Goal: Task Accomplishment & Management: Complete application form

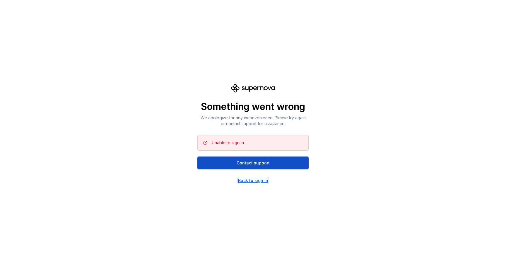
click at [249, 180] on div "Back to sign in" at bounding box center [253, 180] width 30 height 6
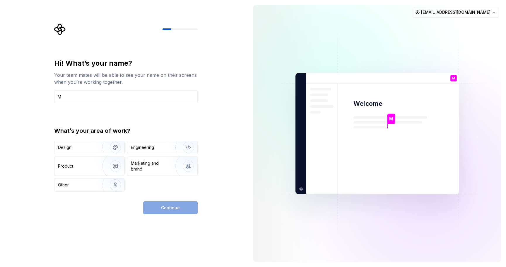
type input "M"
click at [118, 219] on div "Hi! What’s your name? Your team mates will be able to see your name on their sc…" at bounding box center [124, 133] width 248 height 267
click at [74, 148] on div "Design" at bounding box center [76, 147] width 37 height 6
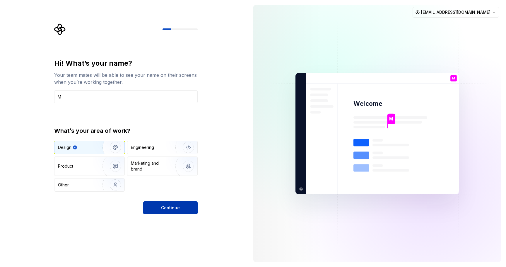
click at [172, 208] on span "Continue" at bounding box center [170, 208] width 19 height 6
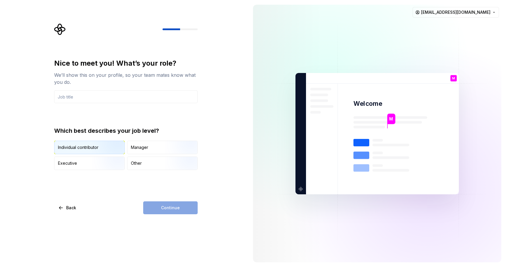
click at [65, 147] on div "Individual contributor" at bounding box center [78, 147] width 40 height 6
click at [164, 210] on div "Continue" at bounding box center [170, 207] width 54 height 13
click at [111, 197] on div "Nice to meet you! What’s your role? We’ll show this on your profile, so your te…" at bounding box center [125, 136] width 143 height 155
click at [80, 99] on input "text" at bounding box center [125, 96] width 143 height 13
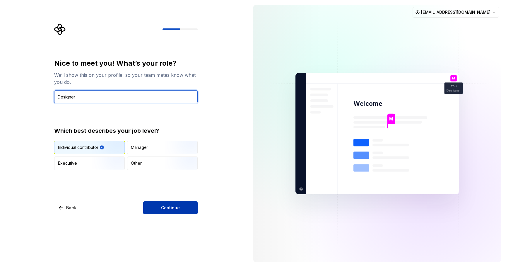
type input "Designer"
click at [165, 210] on span "Continue" at bounding box center [170, 208] width 19 height 6
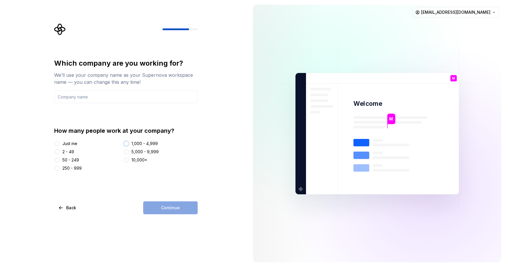
click at [128, 144] on button "1,000 - 4,999" at bounding box center [126, 143] width 5 height 5
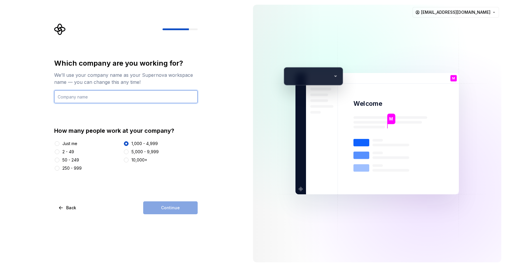
click at [76, 96] on input "text" at bounding box center [125, 96] width 143 height 13
type input "feg"
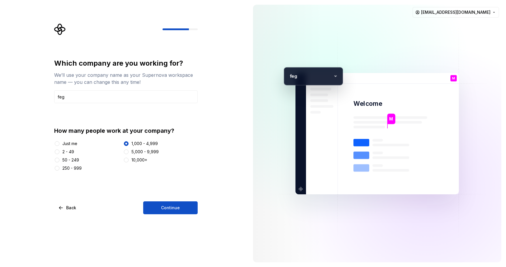
click at [176, 208] on span "Continue" at bounding box center [170, 208] width 19 height 6
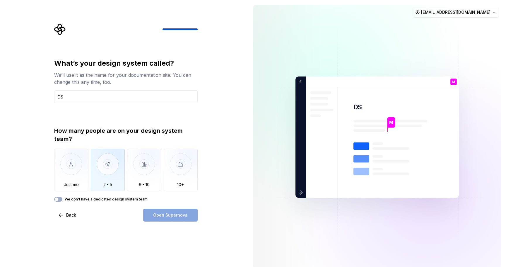
type input "DS"
click at [107, 177] on img "button" at bounding box center [108, 168] width 34 height 39
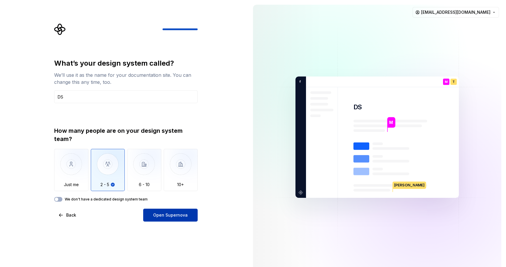
click at [158, 215] on span "Open Supernova" at bounding box center [170, 215] width 35 height 6
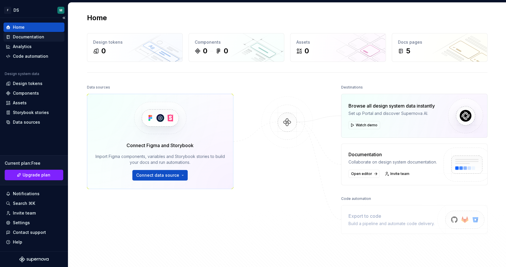
click at [22, 37] on div "Documentation" at bounding box center [28, 37] width 31 height 6
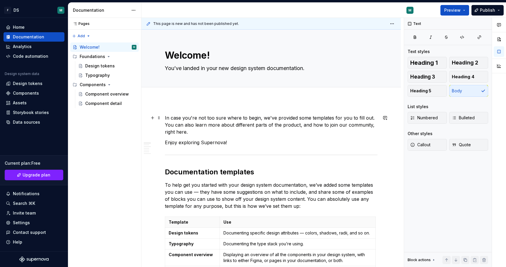
click at [194, 122] on p "In case you're not too sure where to begin, we've provided some templates for y…" at bounding box center [271, 124] width 213 height 21
click at [188, 130] on p "In case you're not too sure where to begin, we've provided some templates for y…" at bounding box center [271, 124] width 213 height 21
click at [122, 185] on div "Pages Pages Add Accessibility guide for tree Page tree. Navigate the tree with …" at bounding box center [104, 142] width 73 height 249
click at [93, 213] on div "Pages Pages Add Accessibility guide for tree Page tree. Navigate the tree with …" at bounding box center [104, 142] width 73 height 249
type textarea "*"
